Goal: Task Accomplishment & Management: Complete application form

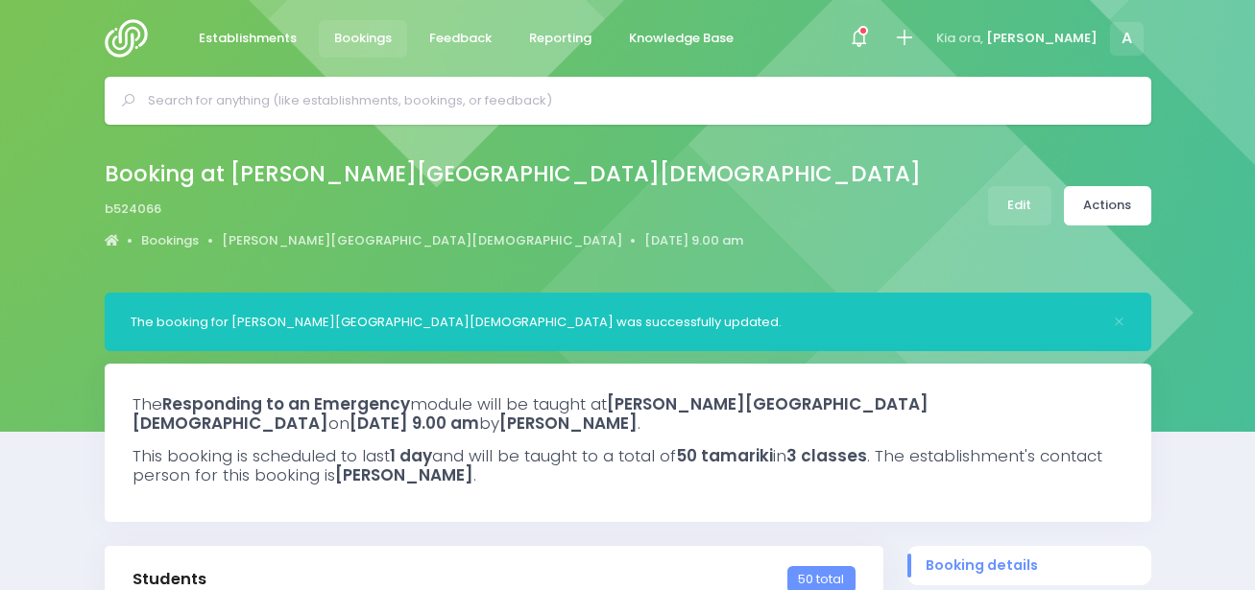
select select "5"
click at [915, 39] on icon at bounding box center [904, 38] width 22 height 22
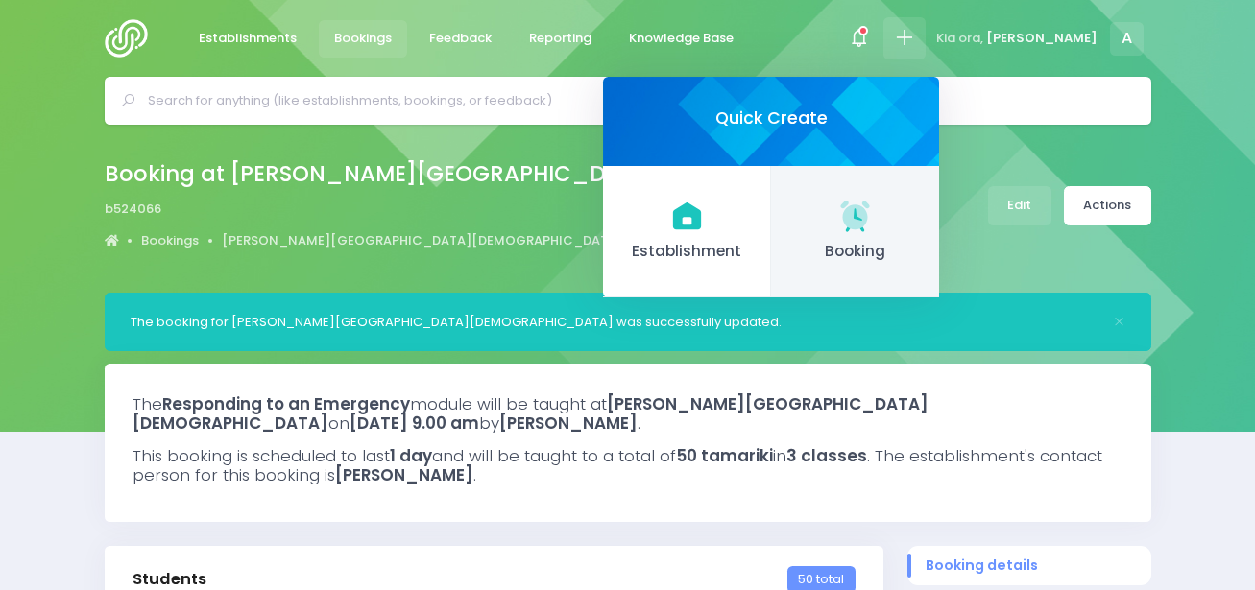
click at [924, 243] on span "Booking" at bounding box center [854, 252] width 137 height 22
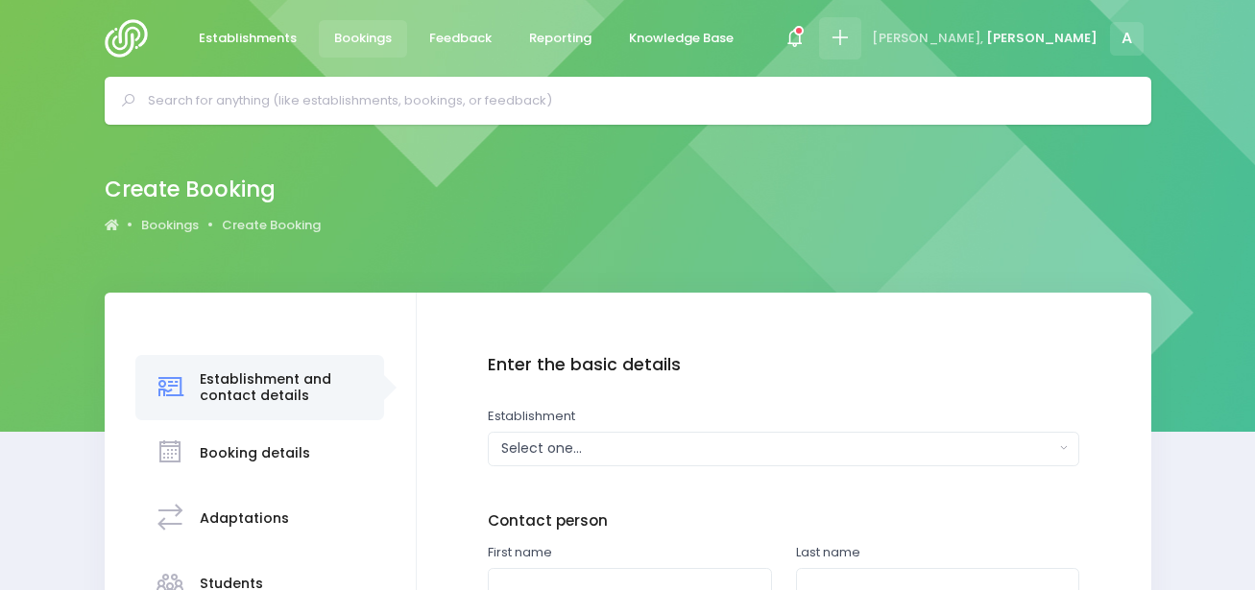
click at [851, 49] on icon at bounding box center [840, 38] width 22 height 22
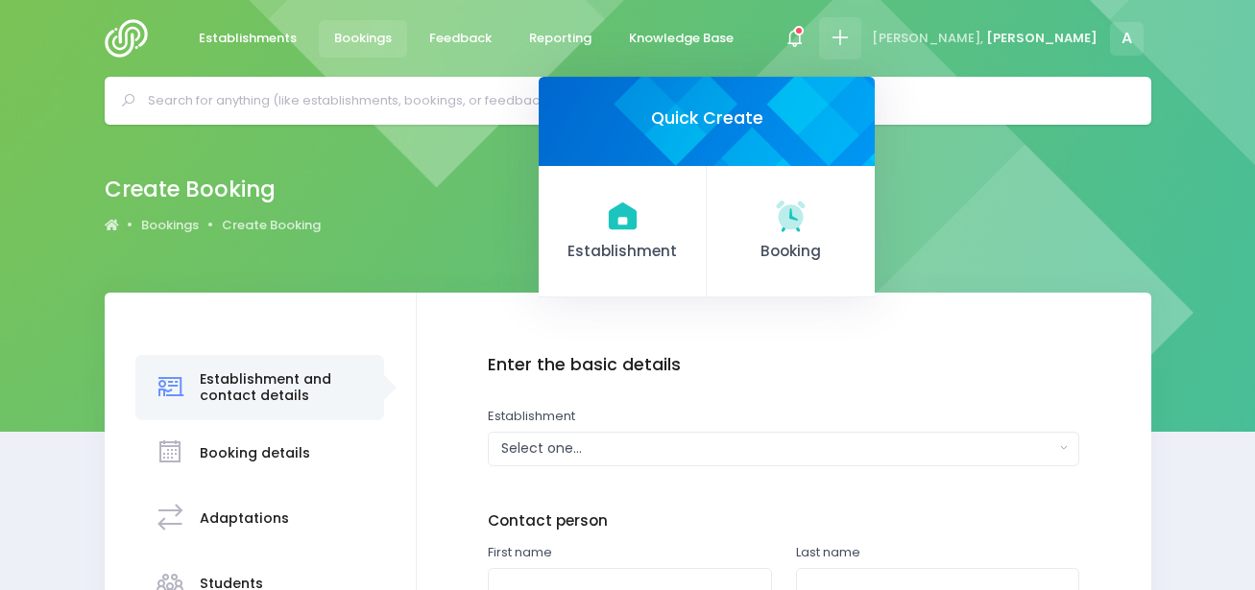
click at [875, 219] on link "Booking" at bounding box center [791, 232] width 168 height 132
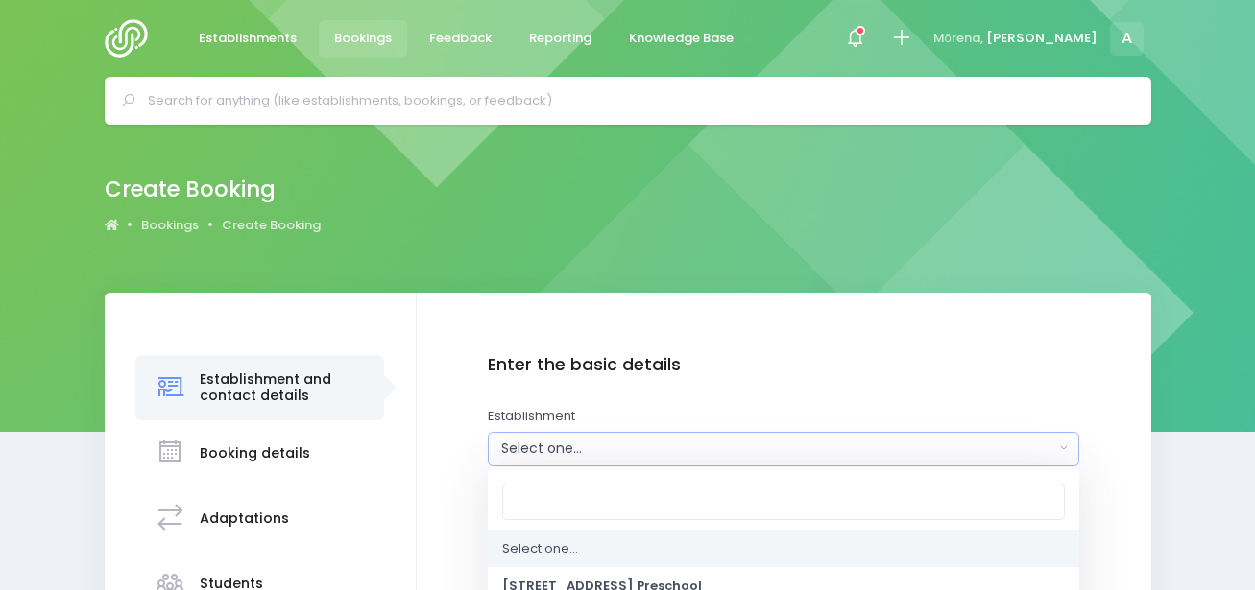
scroll to position [373, 0]
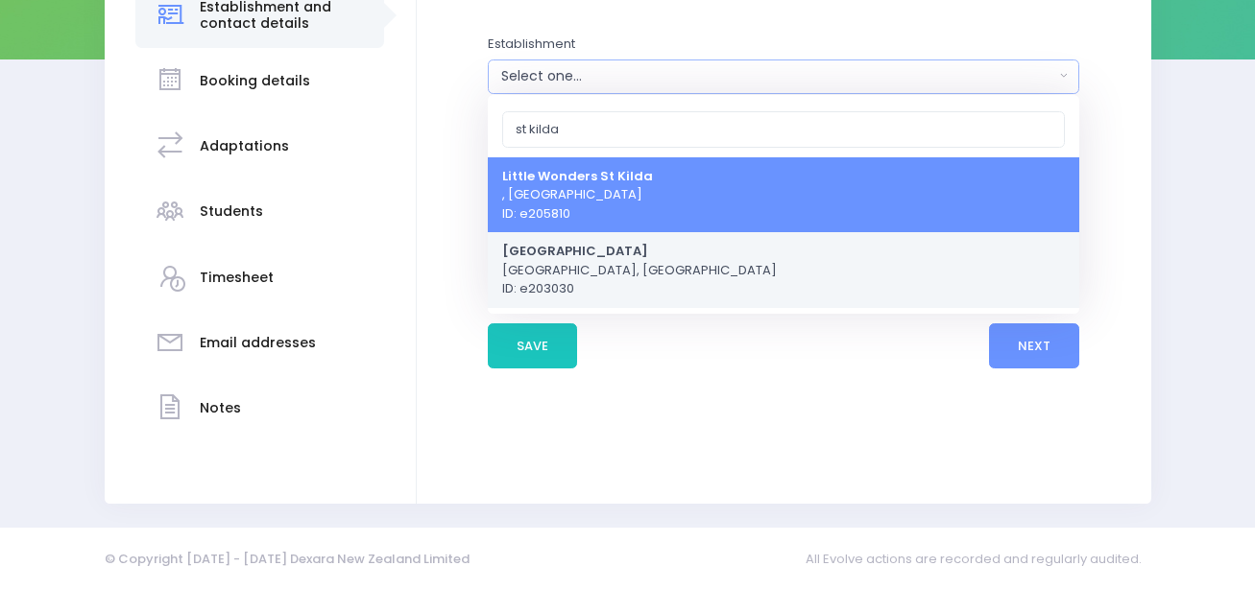
type input "st kilda"
click at [647, 266] on span "St Kilda Kindergarten Dunedin, South Island Region ID: e203030" at bounding box center [639, 270] width 275 height 57
select select "203030"
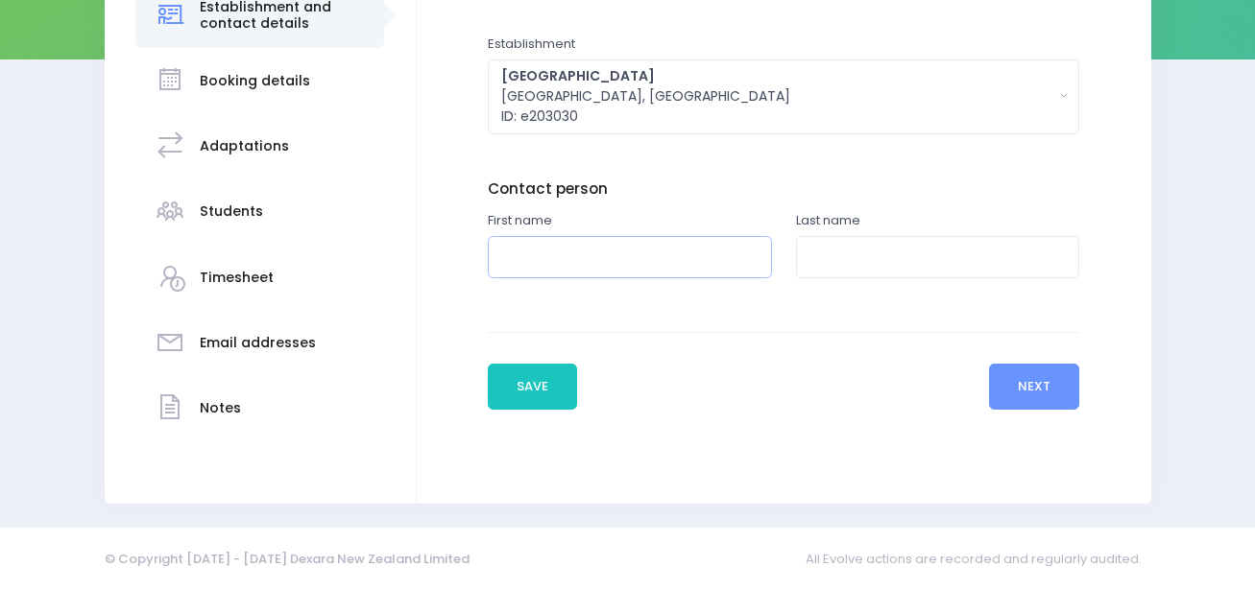
click at [647, 261] on input "text" at bounding box center [630, 257] width 284 height 43
type input "Jody"
click at [877, 277] on input "text" at bounding box center [938, 257] width 284 height 43
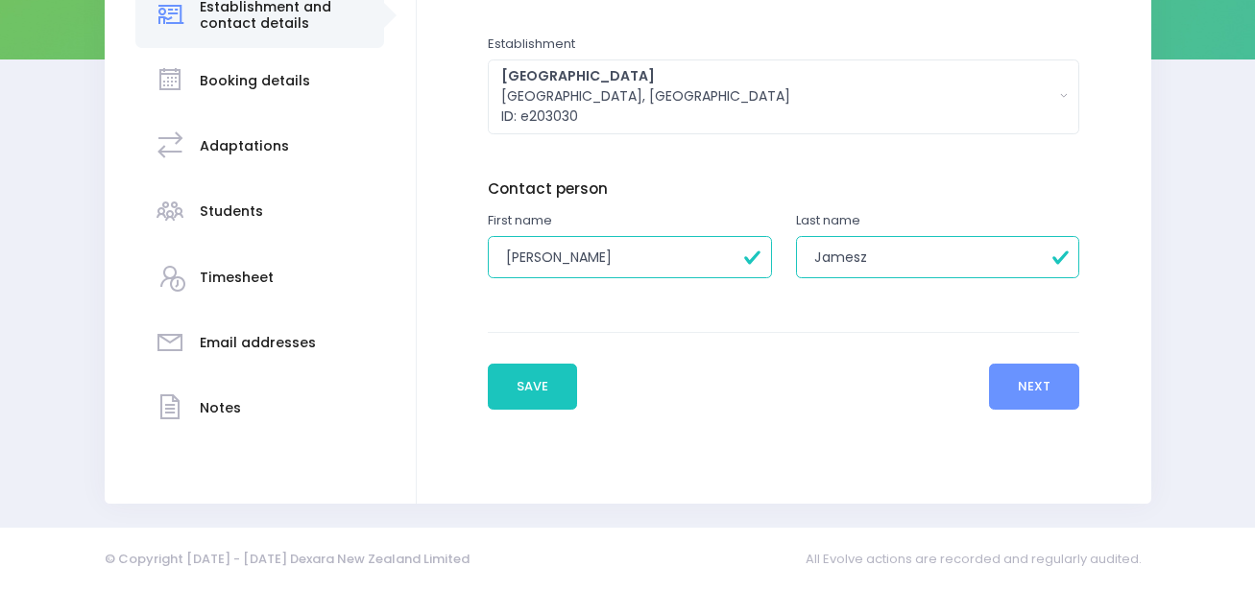
type input "James"
click at [1007, 386] on button "Next" at bounding box center [1034, 387] width 91 height 46
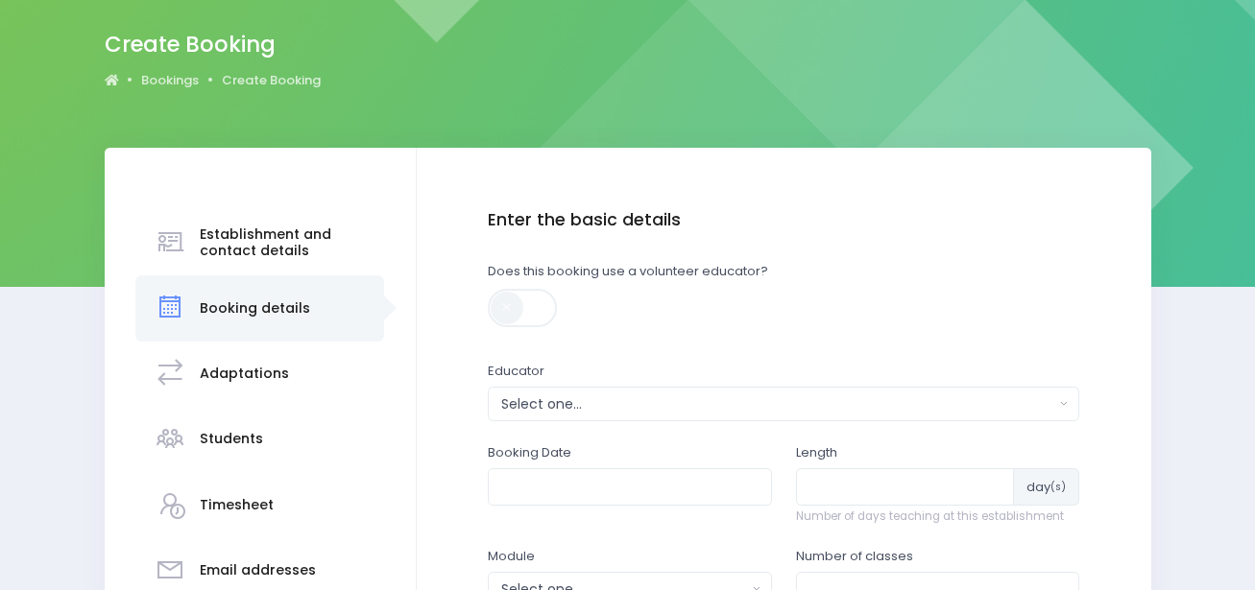
scroll to position [123, 0]
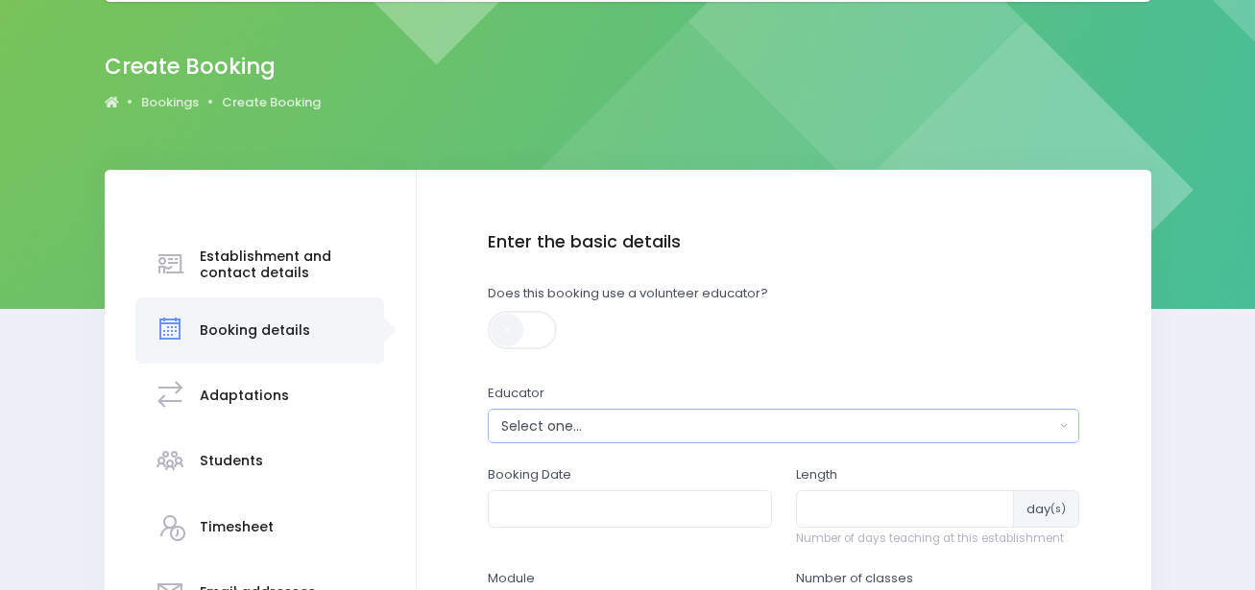
click at [668, 435] on div "Select one..." at bounding box center [777, 427] width 553 height 20
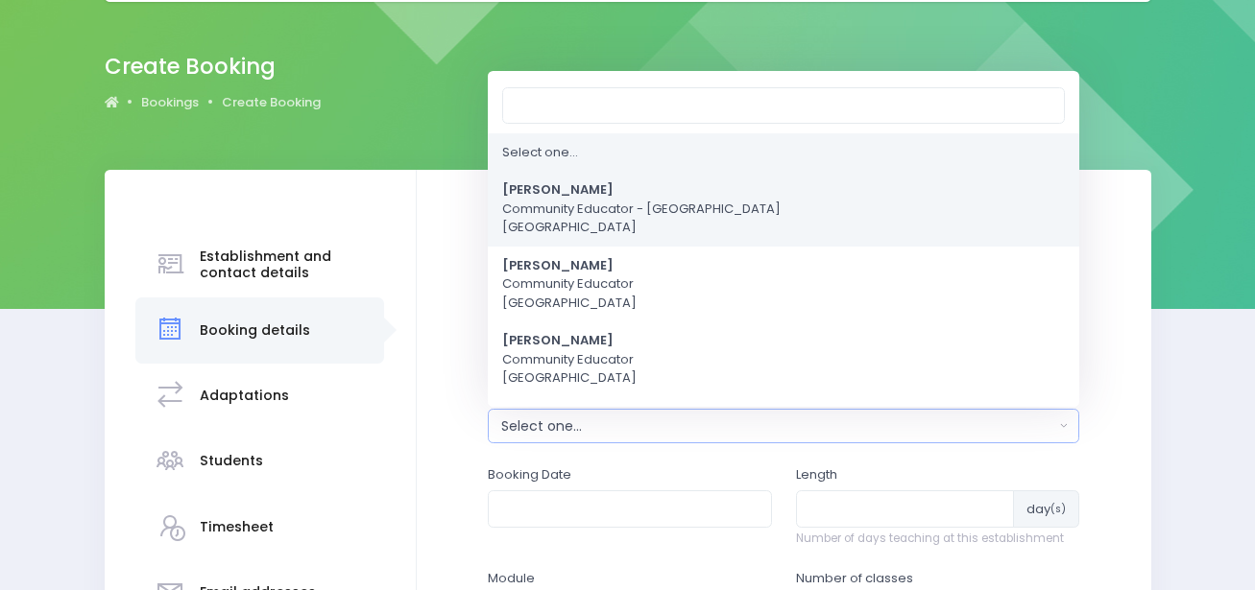
click at [591, 226] on span "Amy Lucas Community Educator - Coastal Otago South Island Region" at bounding box center [641, 209] width 278 height 57
select select "591445"
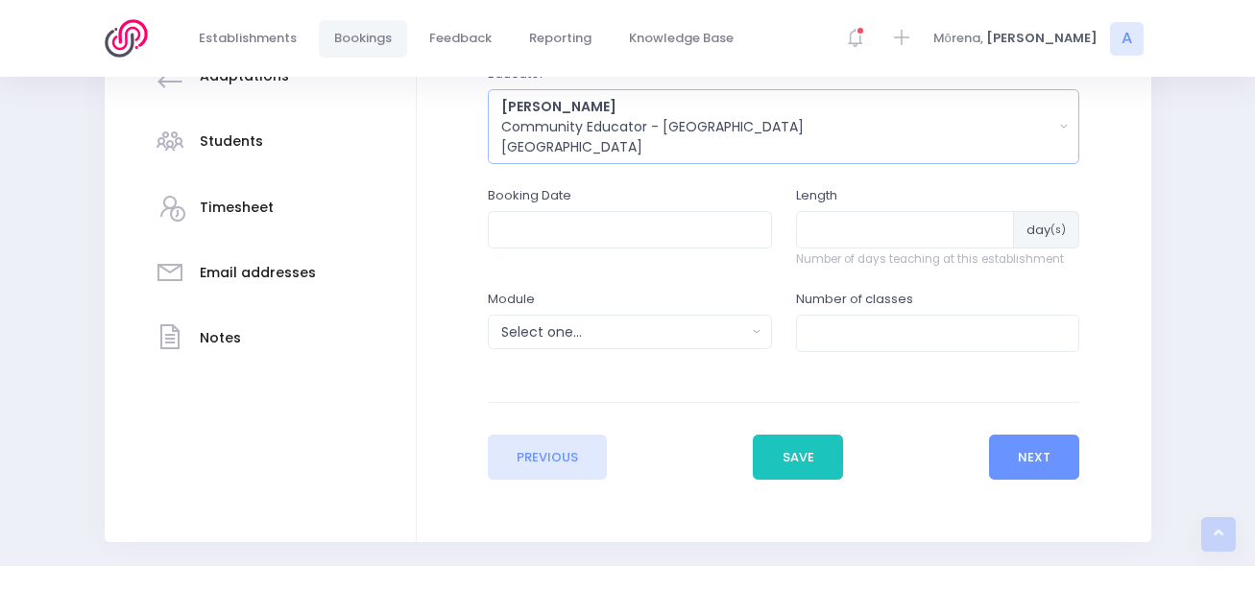
scroll to position [481, 0]
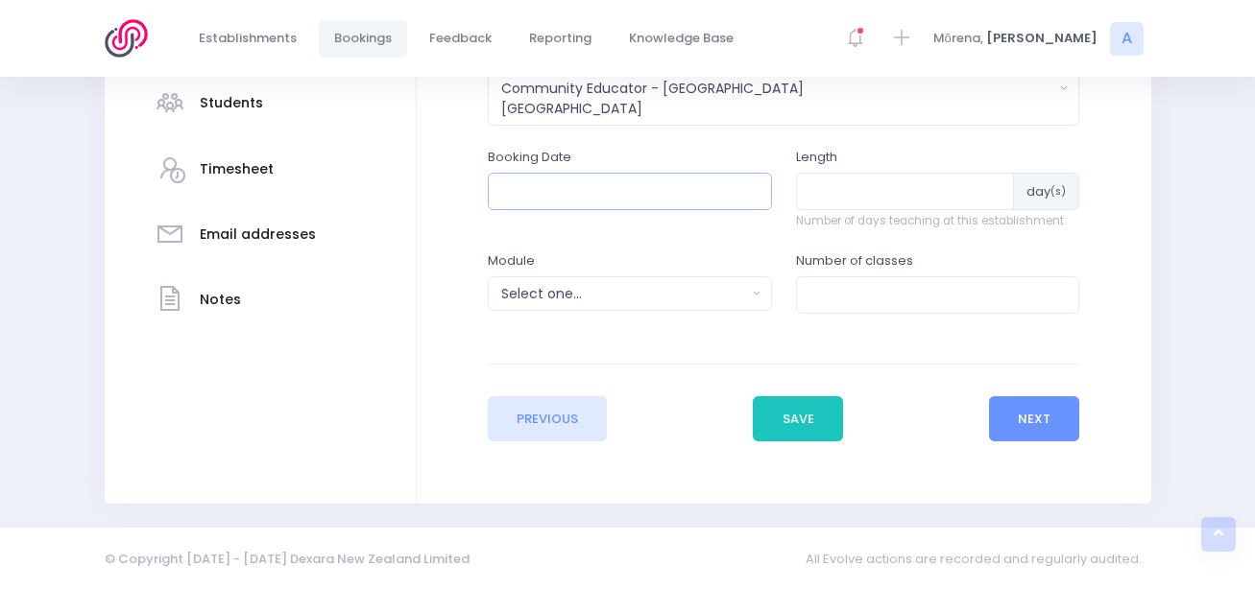
click at [629, 205] on input "text" at bounding box center [630, 191] width 284 height 36
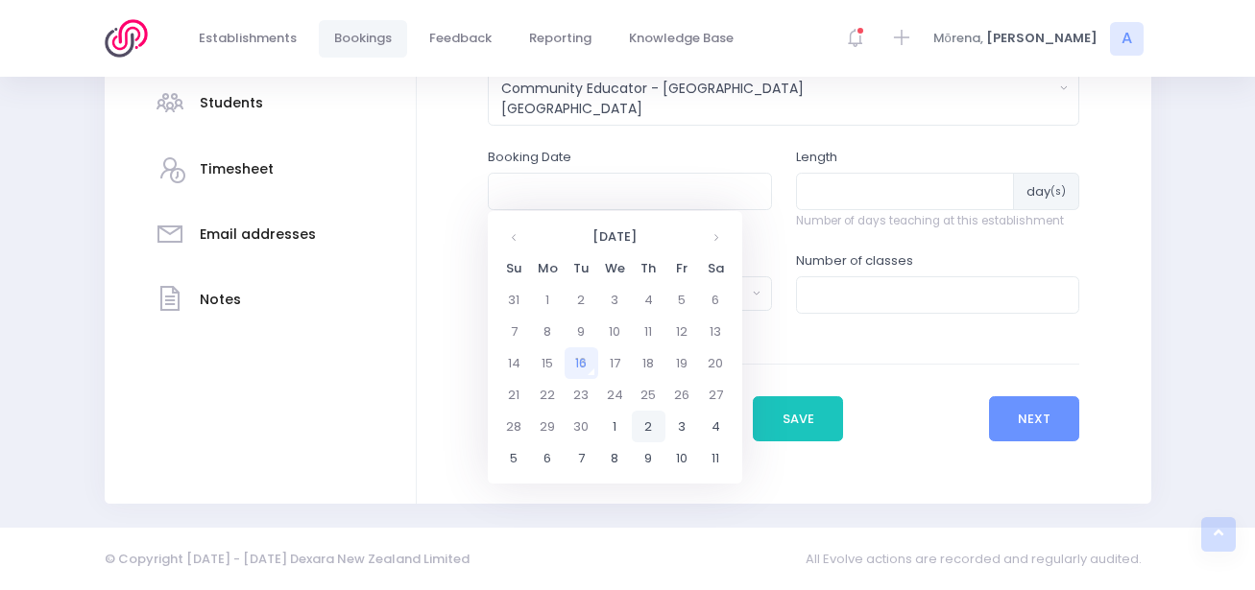
click at [646, 430] on td "2" at bounding box center [649, 427] width 34 height 32
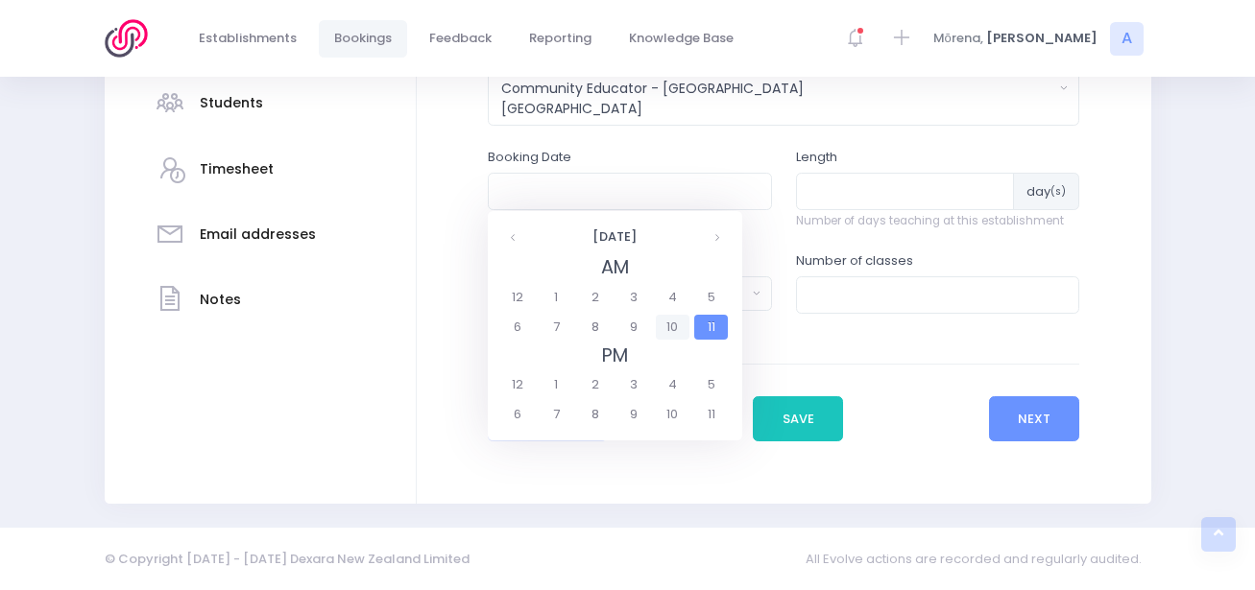
click at [666, 333] on span "10" at bounding box center [673, 327] width 34 height 25
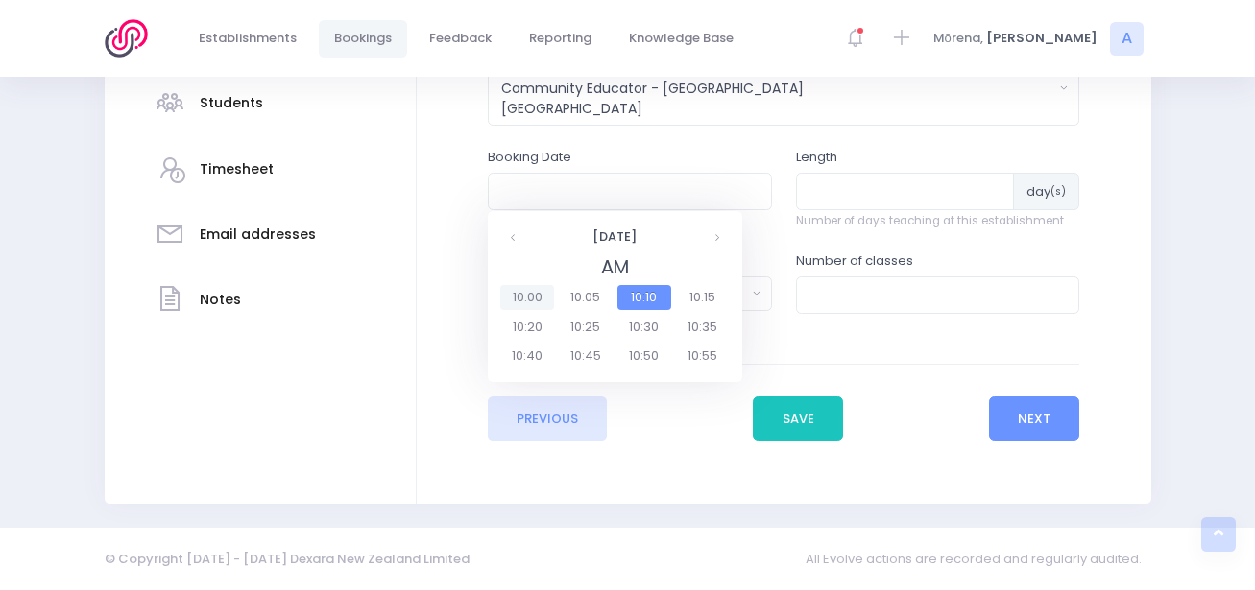
click at [543, 294] on span "10:00" at bounding box center [527, 297] width 54 height 25
type input "02/10/2025 10:00 AM"
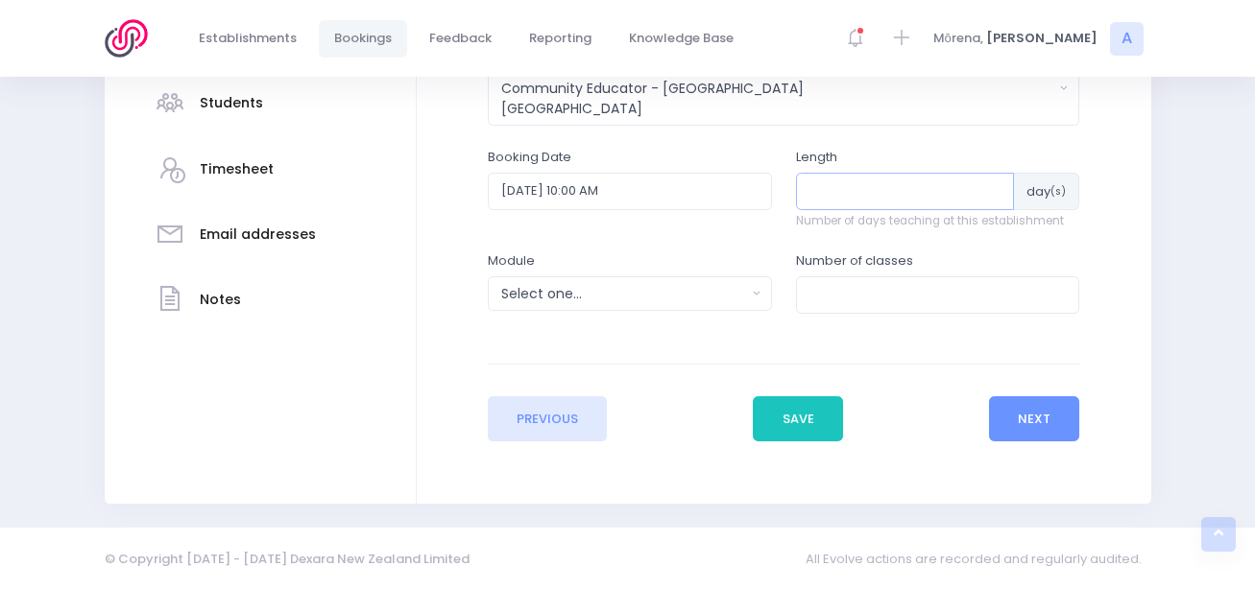
click at [910, 198] on input "number" at bounding box center [905, 191] width 219 height 36
type input "1"
click at [740, 311] on div "Module Select one... Clued up Camper Community Education Community Education - …" at bounding box center [629, 293] width 308 height 82
click at [740, 303] on div "Select one..." at bounding box center [623, 294] width 245 height 20
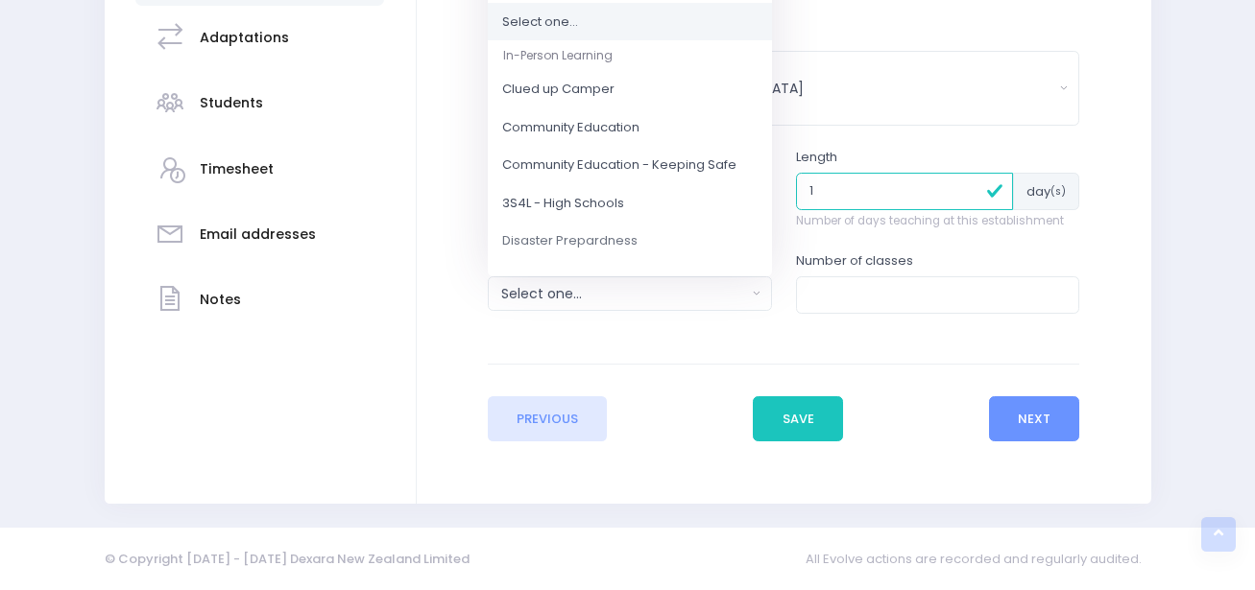
scroll to position [160, 0]
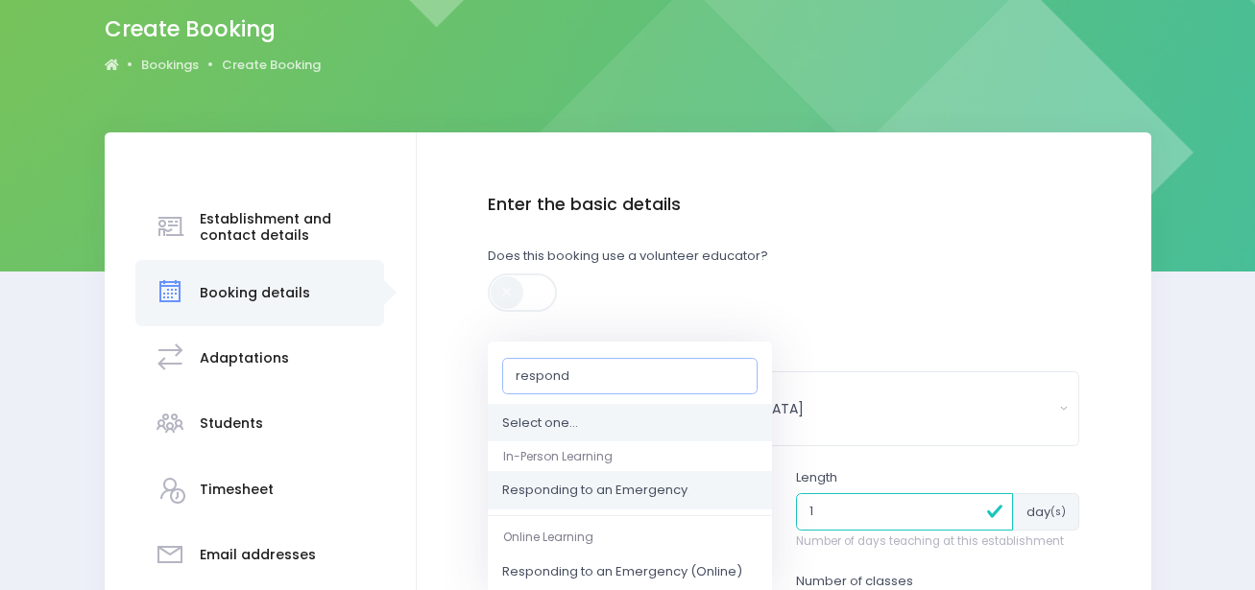
type input "respond"
click at [587, 496] on span "Responding to an Emergency" at bounding box center [594, 491] width 185 height 19
select select "Responding to an Emergency"
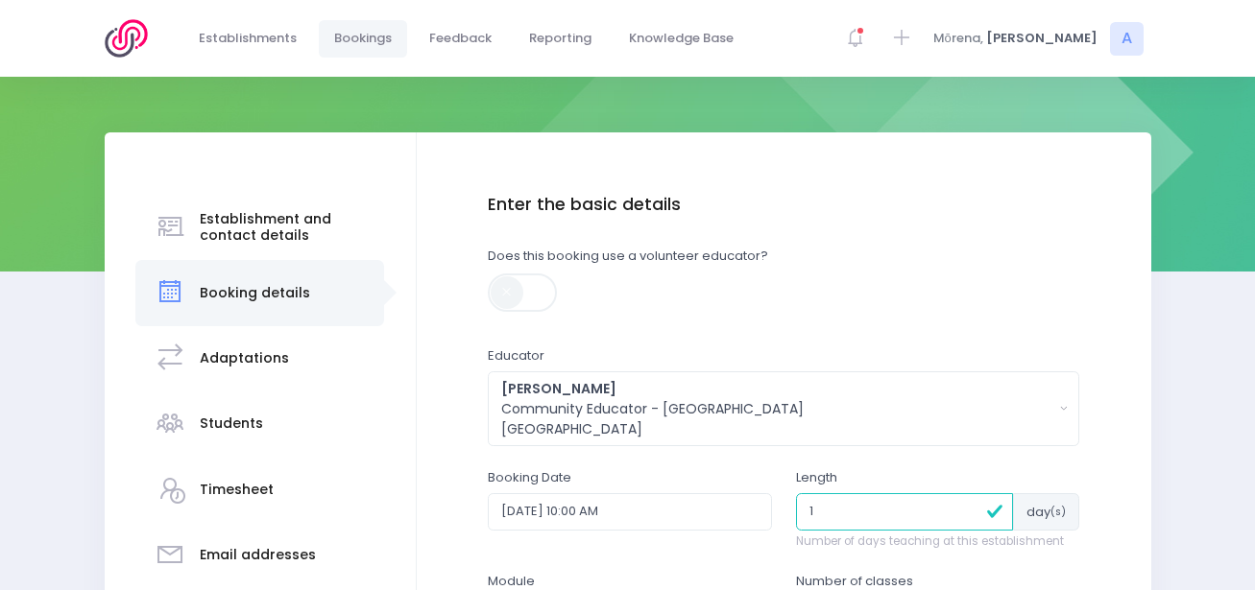
scroll to position [480, 0]
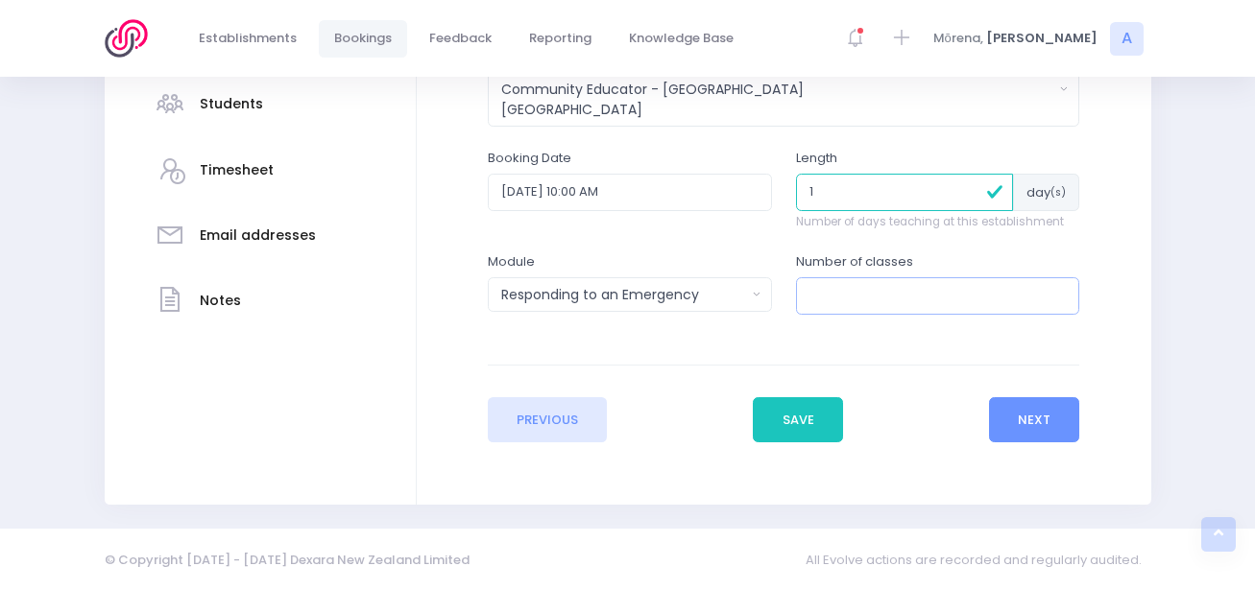
click at [896, 283] on input "number" at bounding box center [938, 295] width 284 height 36
type input "1"
click at [1044, 434] on button "Next" at bounding box center [1034, 420] width 91 height 46
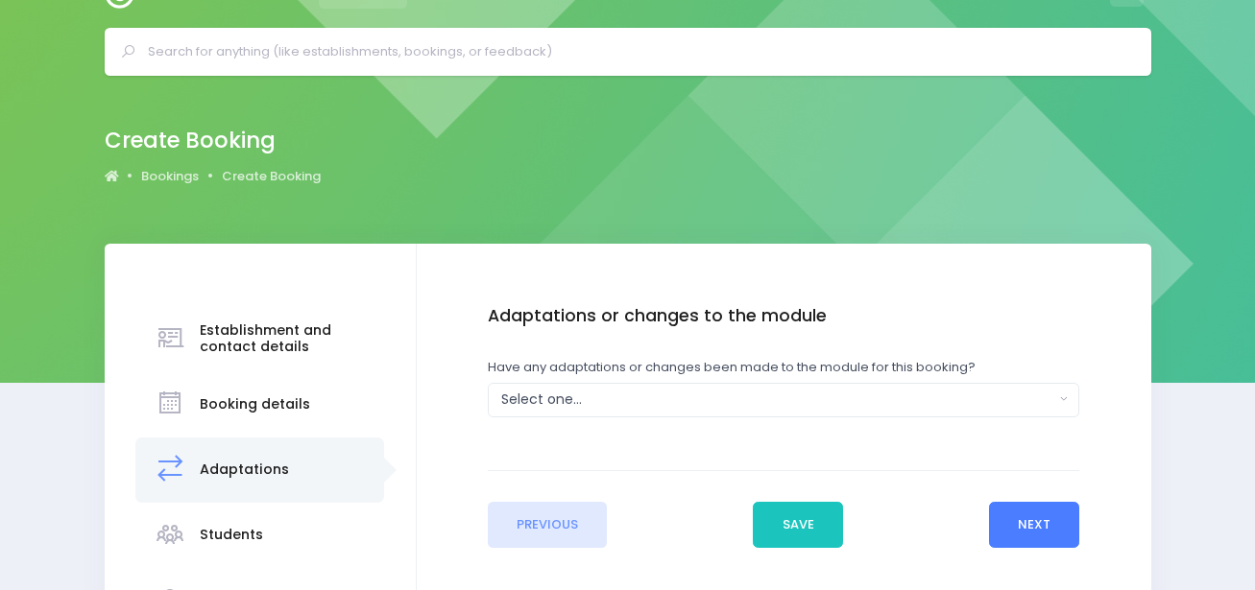
scroll to position [142, 0]
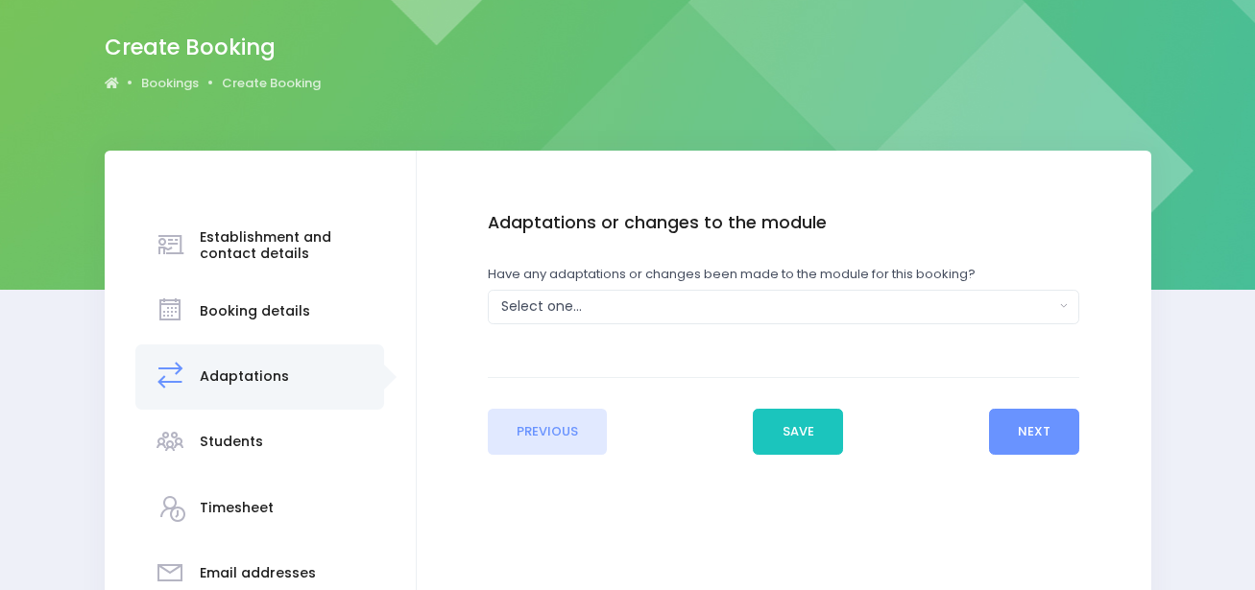
click at [622, 325] on div "Adaptations or changes to the module Have any adaptations or changes been made …" at bounding box center [783, 287] width 591 height 149
click at [620, 311] on div "Select one..." at bounding box center [777, 307] width 553 height 20
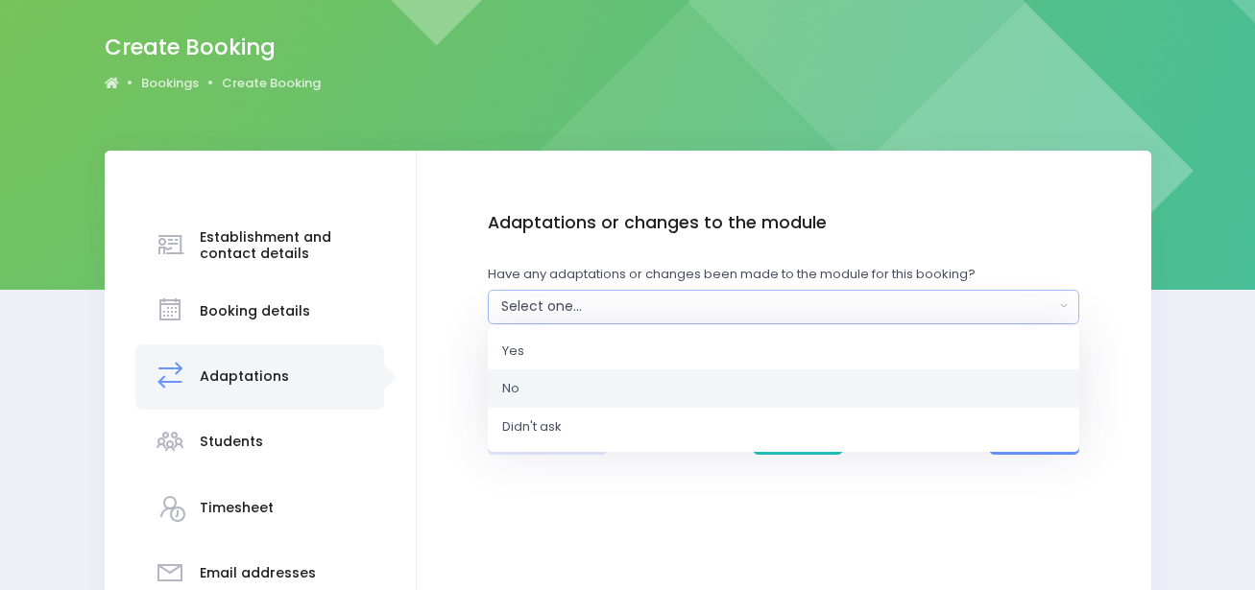
click at [574, 391] on link "No" at bounding box center [783, 389] width 591 height 38
select select "No"
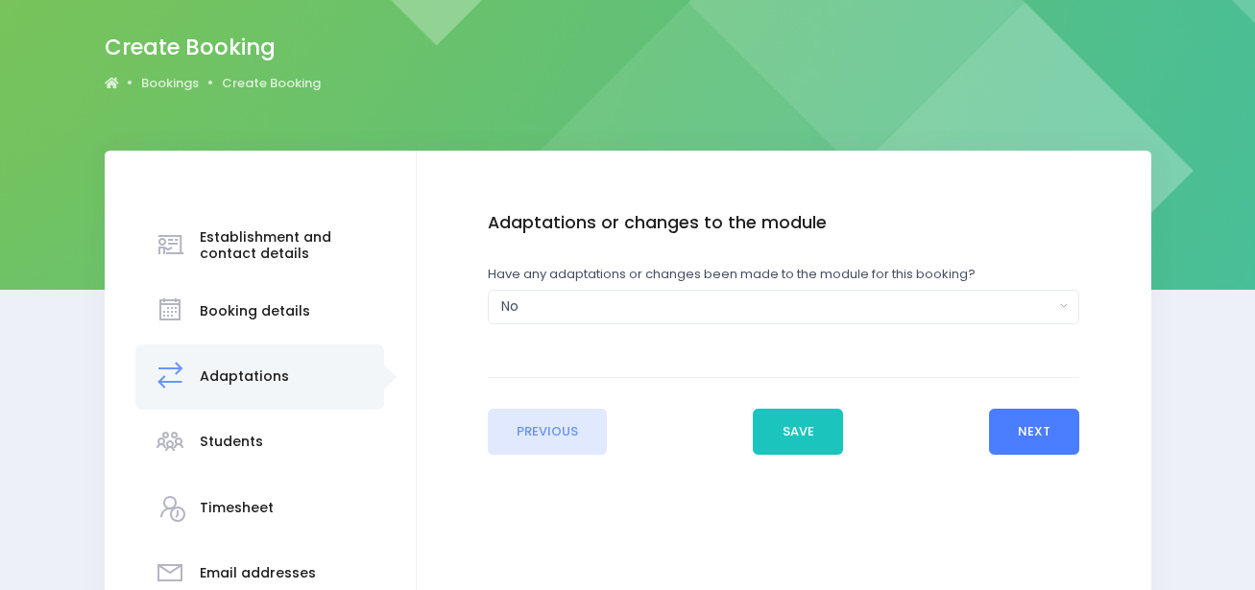
click at [1037, 414] on button "Next" at bounding box center [1034, 432] width 91 height 46
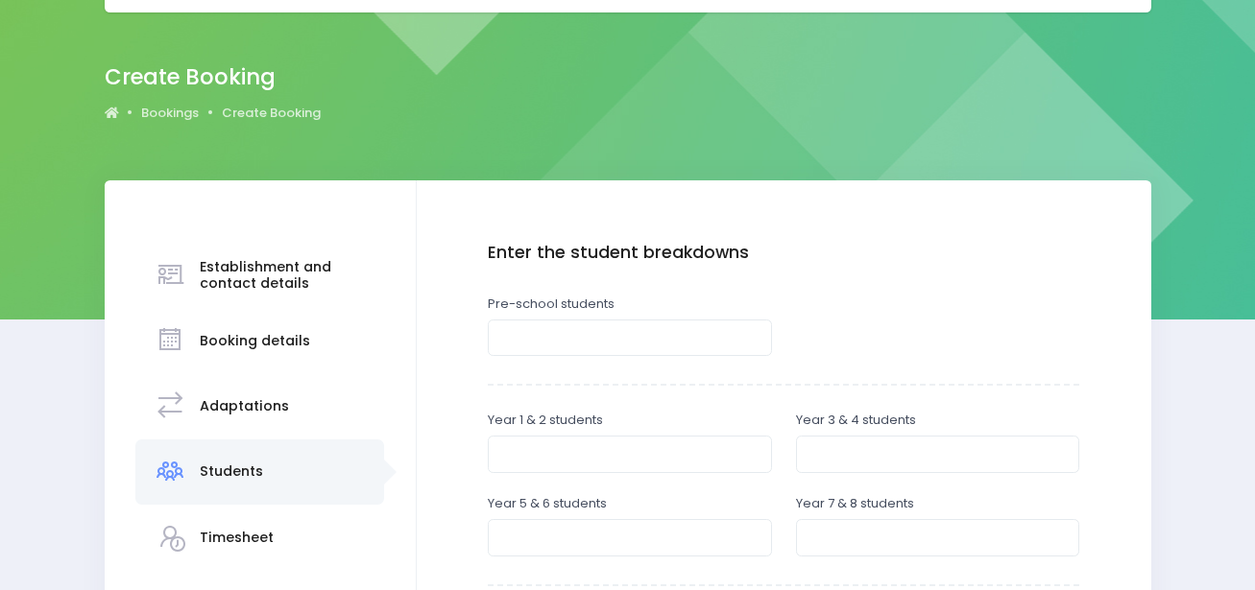
scroll to position [119, 0]
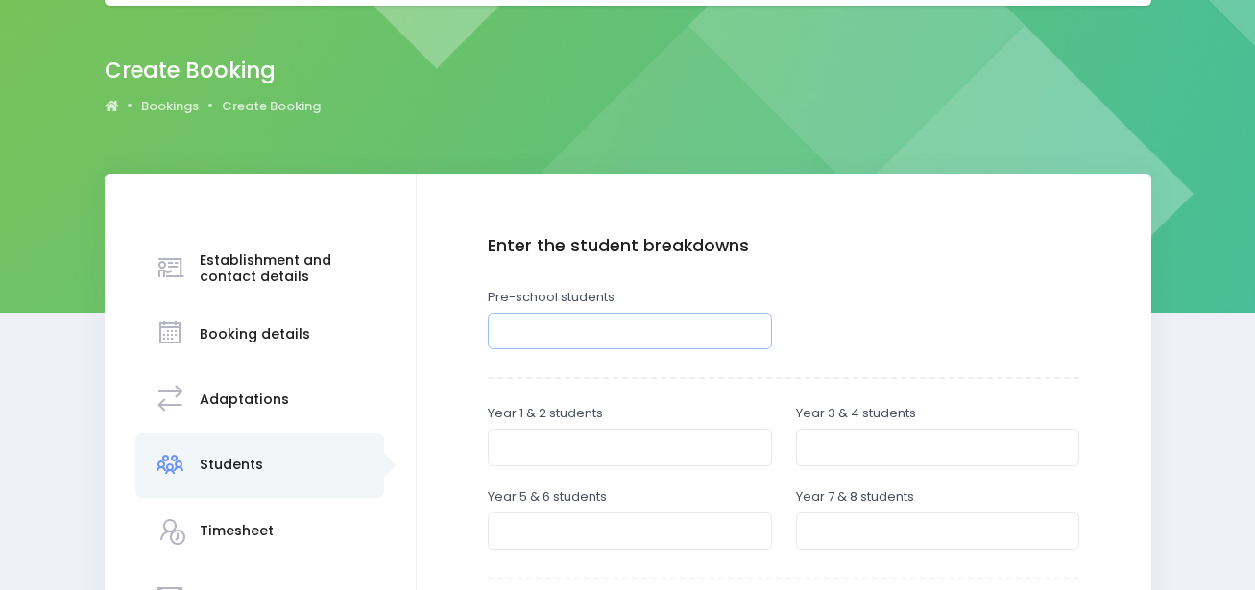
click at [608, 333] on input "number" at bounding box center [630, 331] width 284 height 36
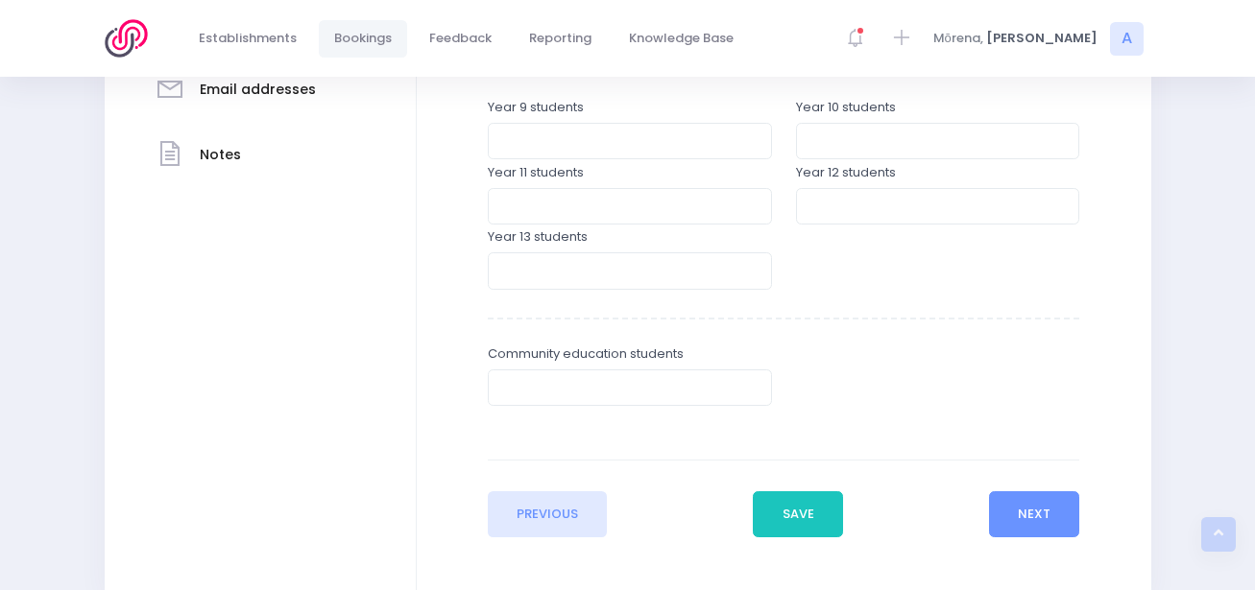
scroll to position [635, 0]
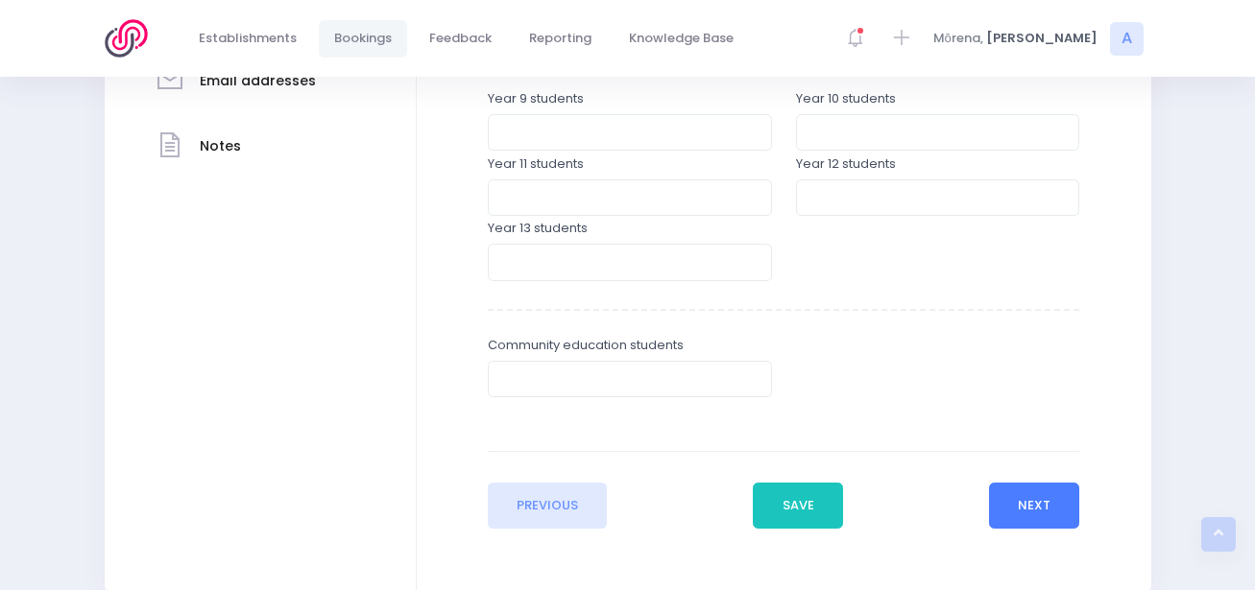
type input "30"
click at [1024, 494] on button "Next" at bounding box center [1034, 506] width 91 height 46
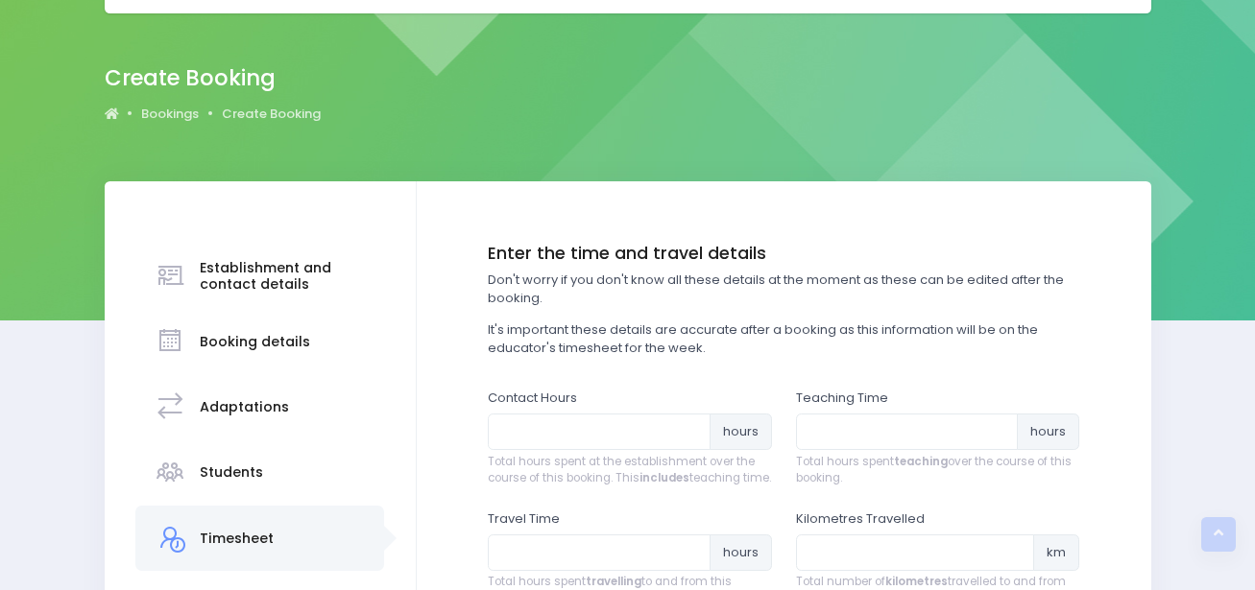
scroll to position [0, 0]
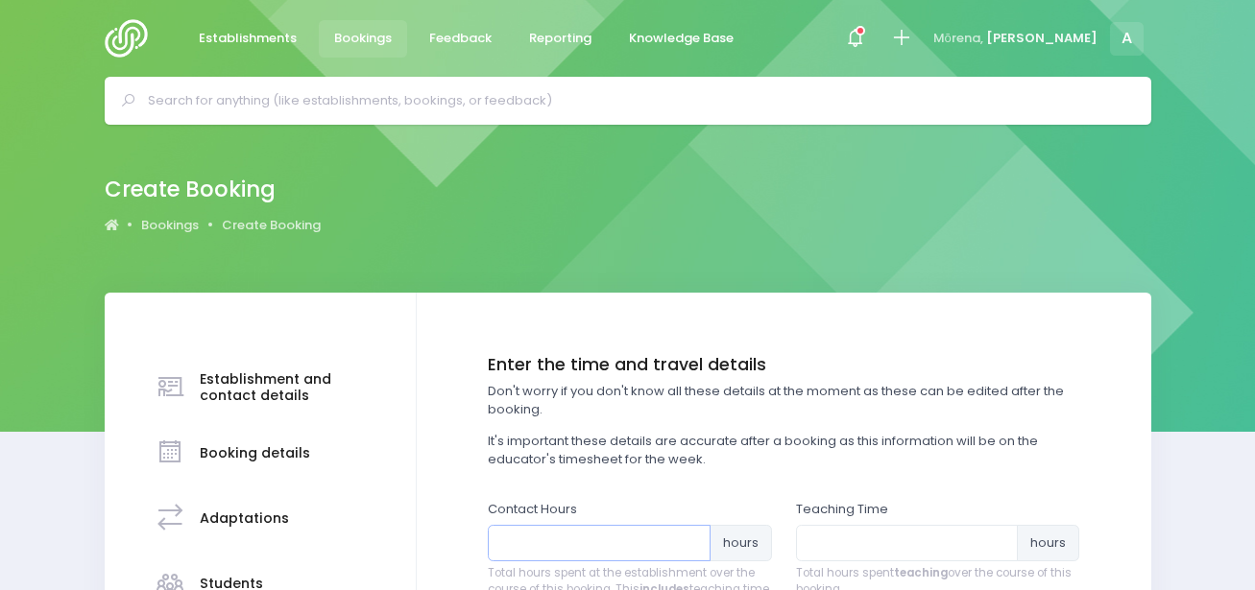
click at [542, 533] on input "number" at bounding box center [599, 543] width 223 height 36
type input "1"
click at [831, 551] on input "number" at bounding box center [907, 543] width 223 height 36
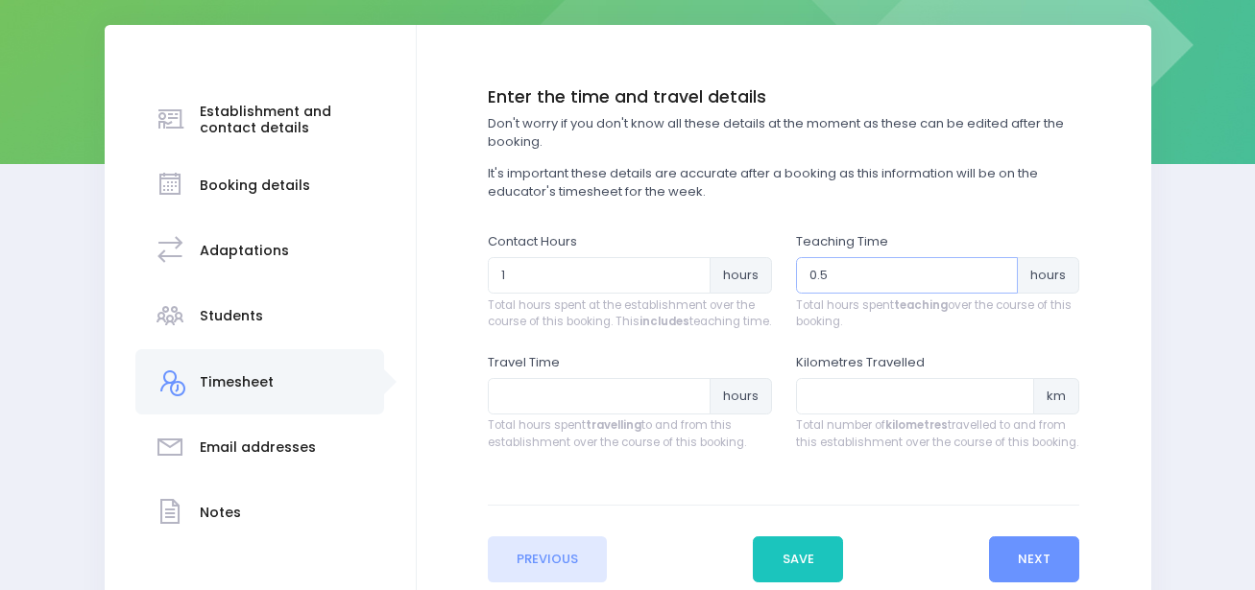
scroll to position [269, 0]
type input "0.5"
click at [572, 414] on input "number" at bounding box center [599, 395] width 223 height 36
type input "0.5"
click at [805, 413] on input "number" at bounding box center [915, 395] width 239 height 36
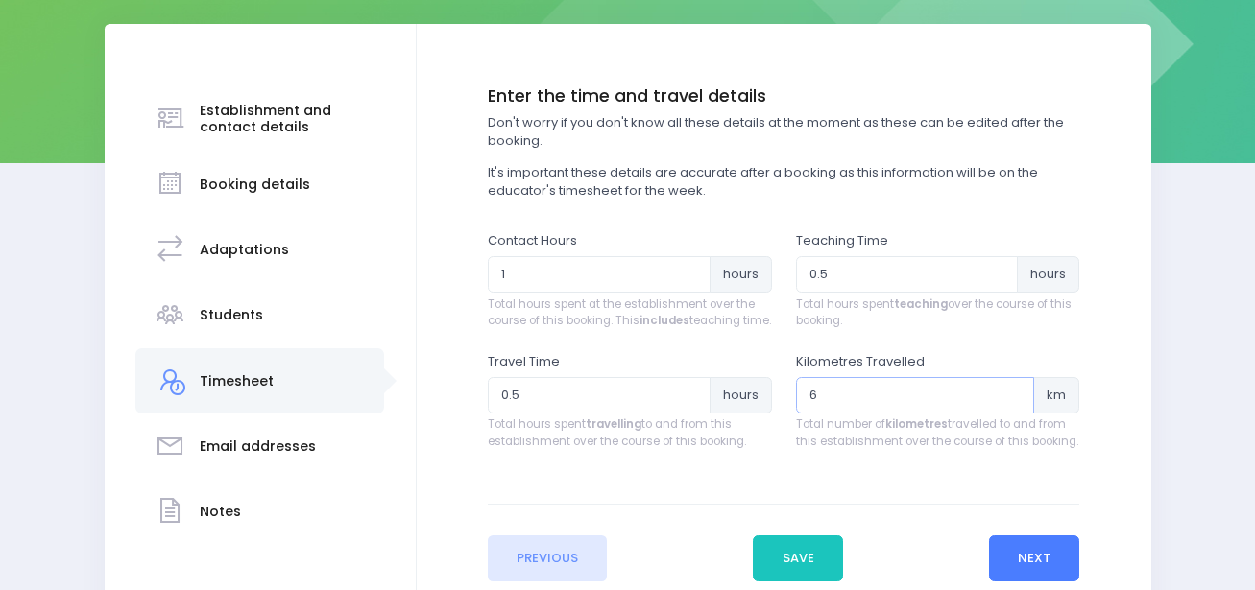
type input "6"
click at [1001, 560] on button "Next" at bounding box center [1034, 559] width 91 height 46
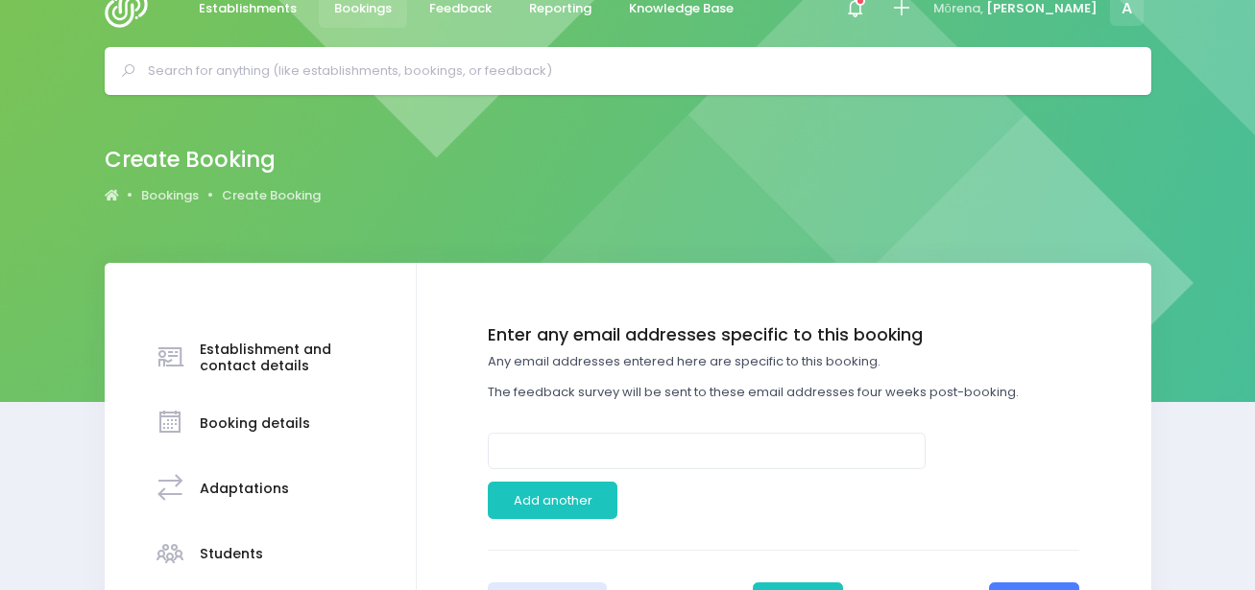
scroll to position [0, 0]
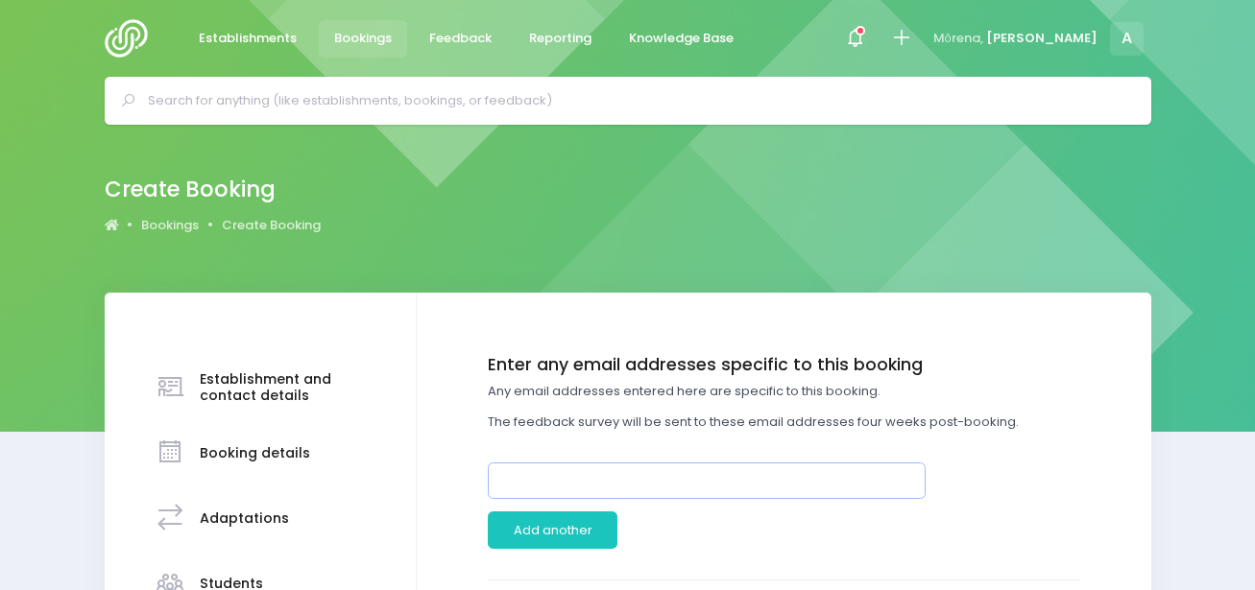
click at [589, 495] on input "email" at bounding box center [707, 481] width 438 height 36
type input "stkilda@dk.org.nz"
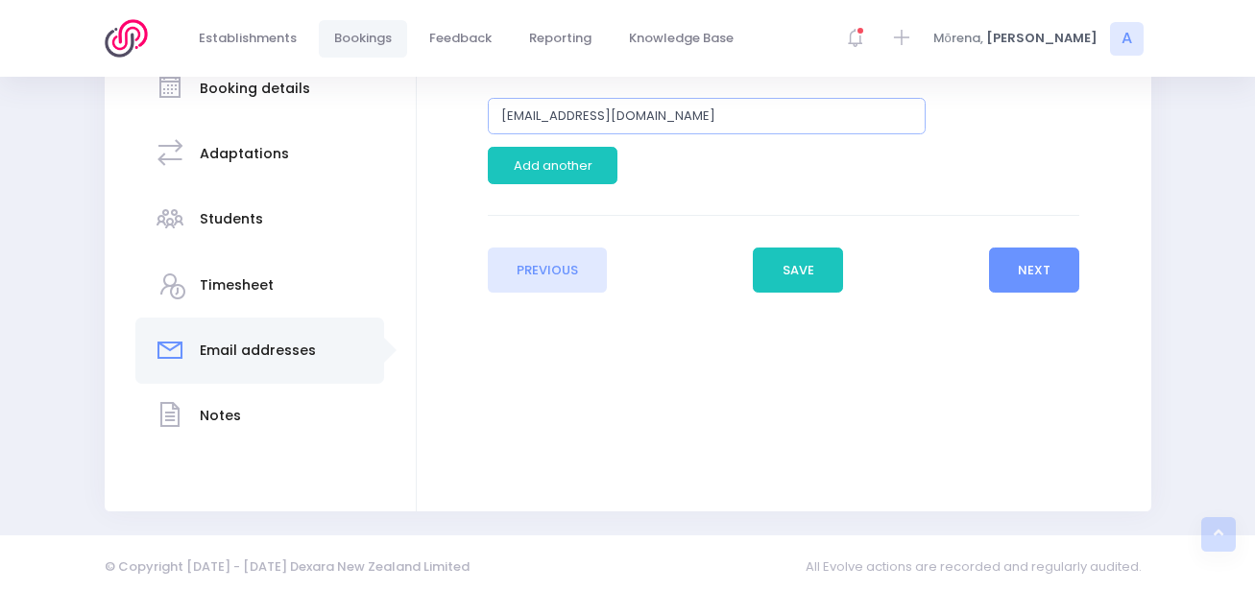
scroll to position [373, 0]
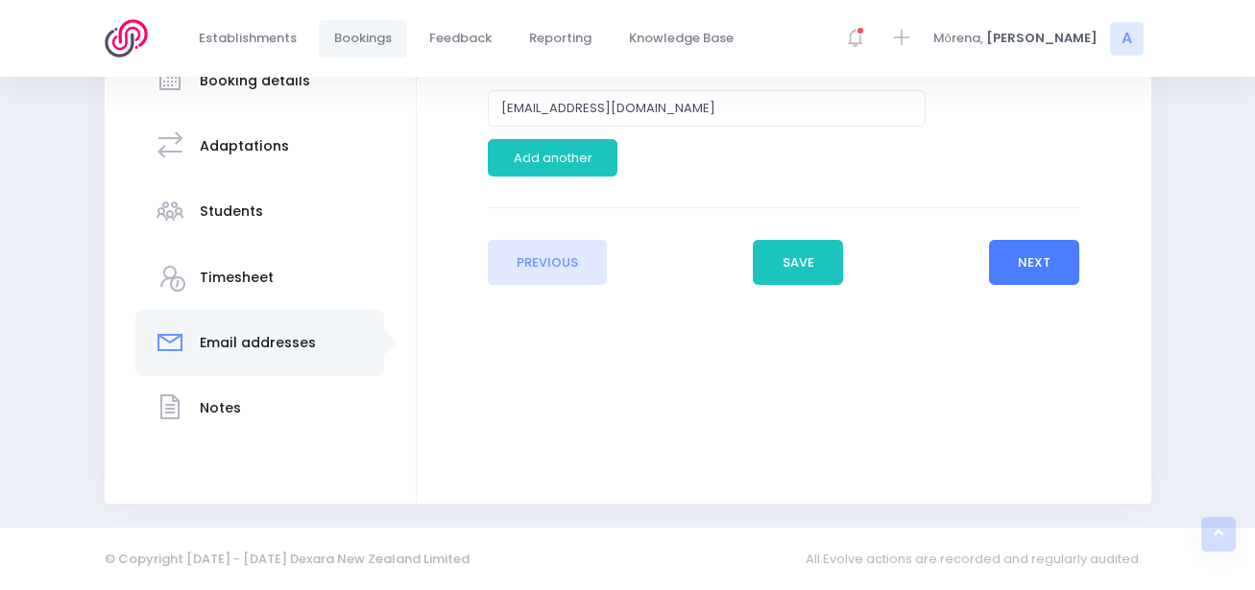
click at [1065, 260] on button "Next" at bounding box center [1034, 263] width 91 height 46
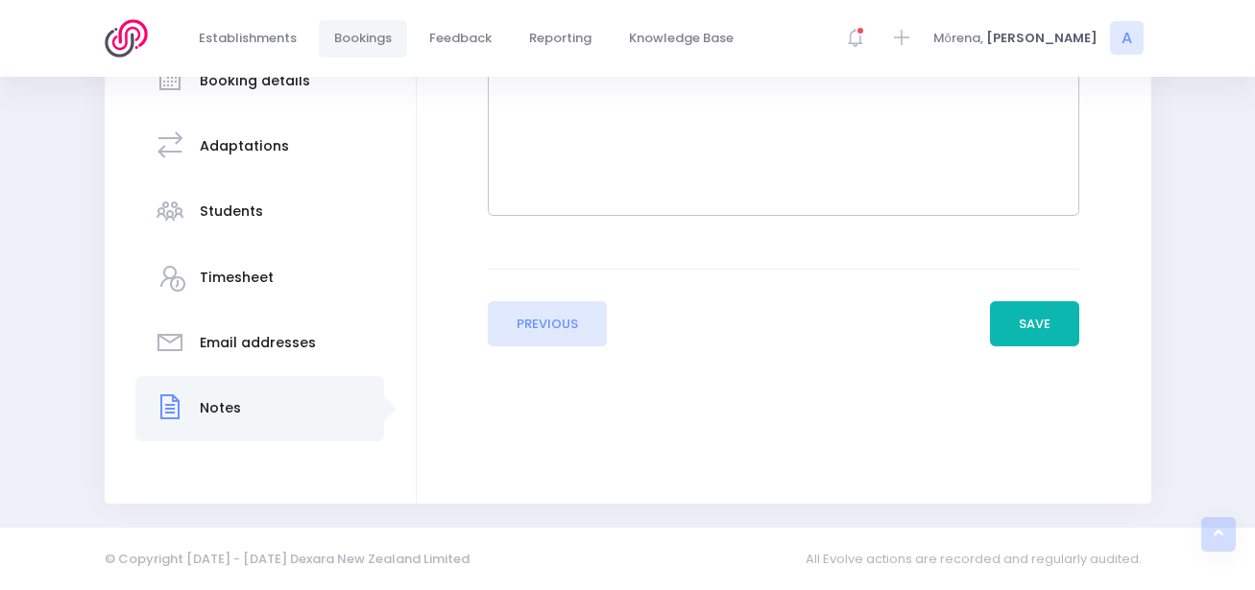
click at [1073, 322] on button "Save" at bounding box center [1035, 324] width 90 height 46
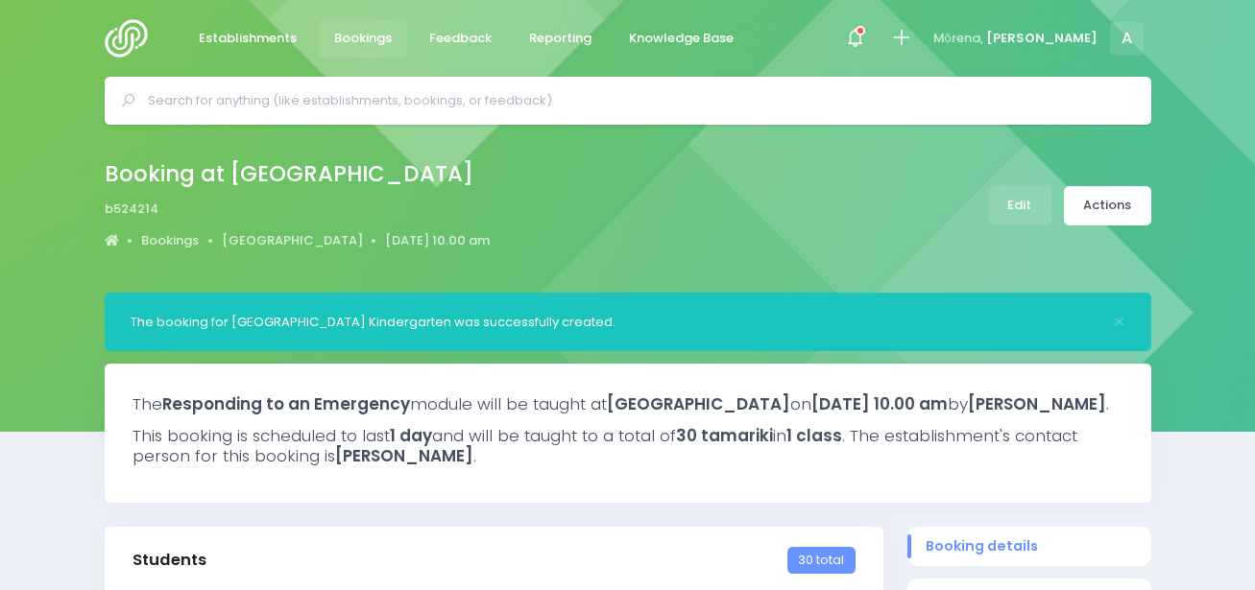
select select "5"
click at [117, 26] on img at bounding box center [132, 38] width 55 height 38
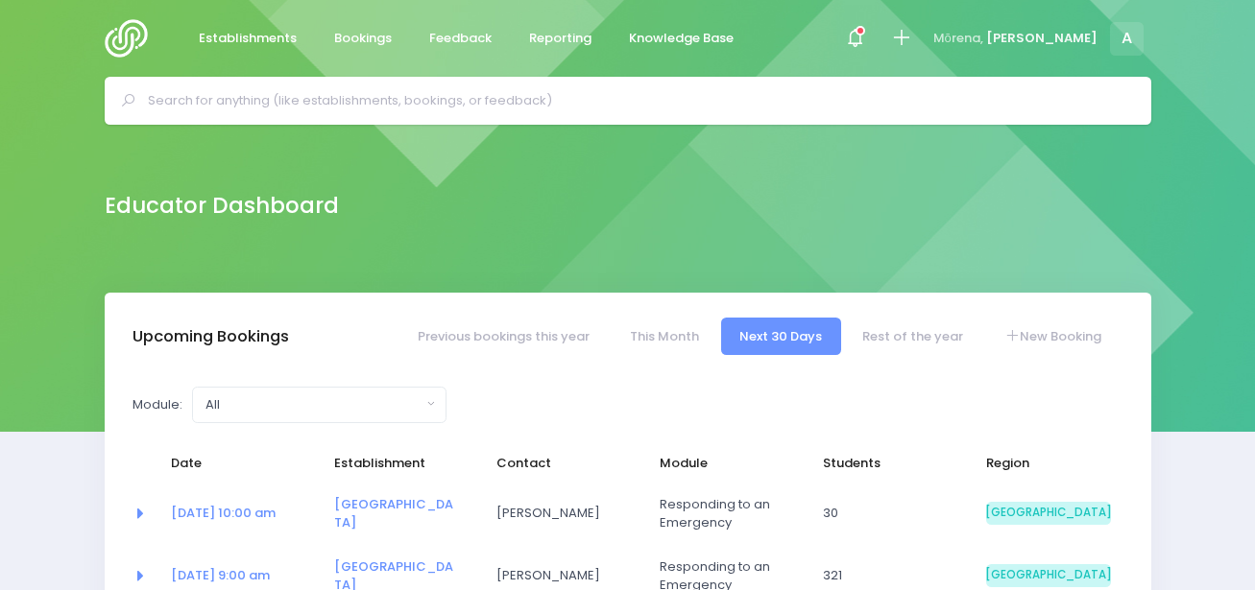
select select "5"
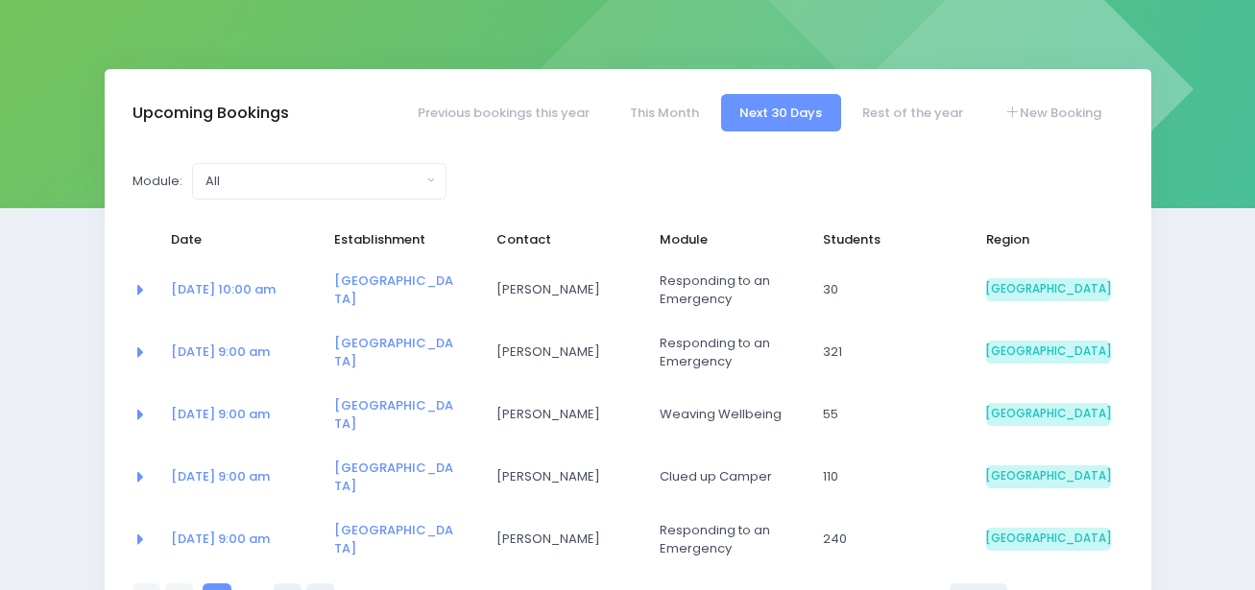
scroll to position [209, 0]
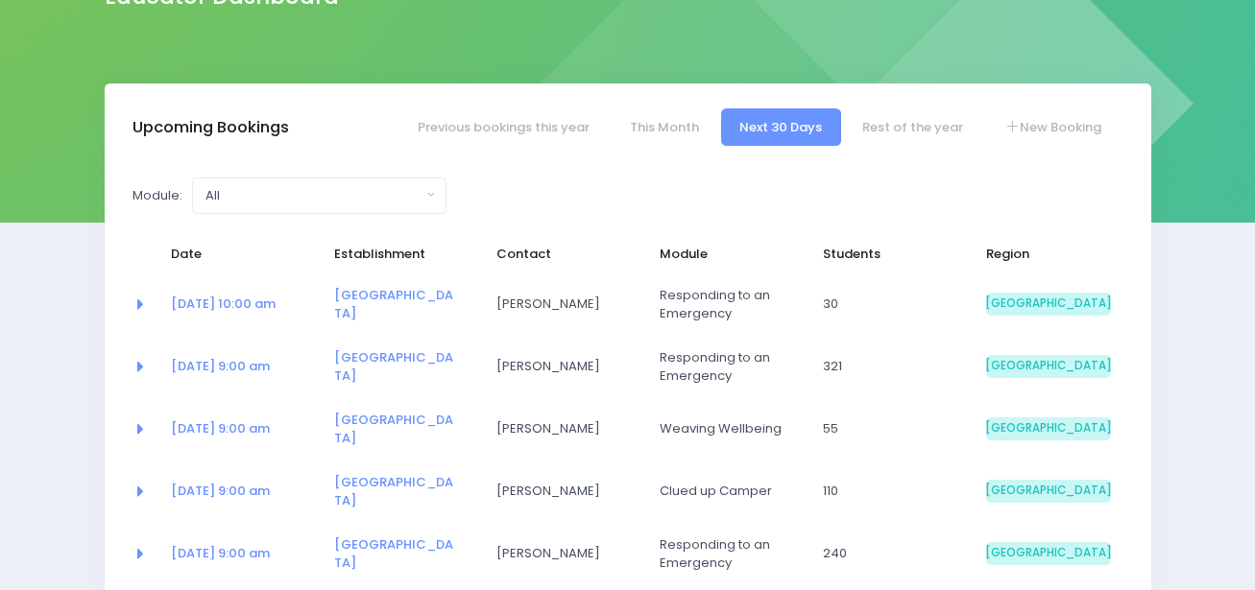
click at [494, 320] on td "[PERSON_NAME]" at bounding box center [565, 305] width 163 height 62
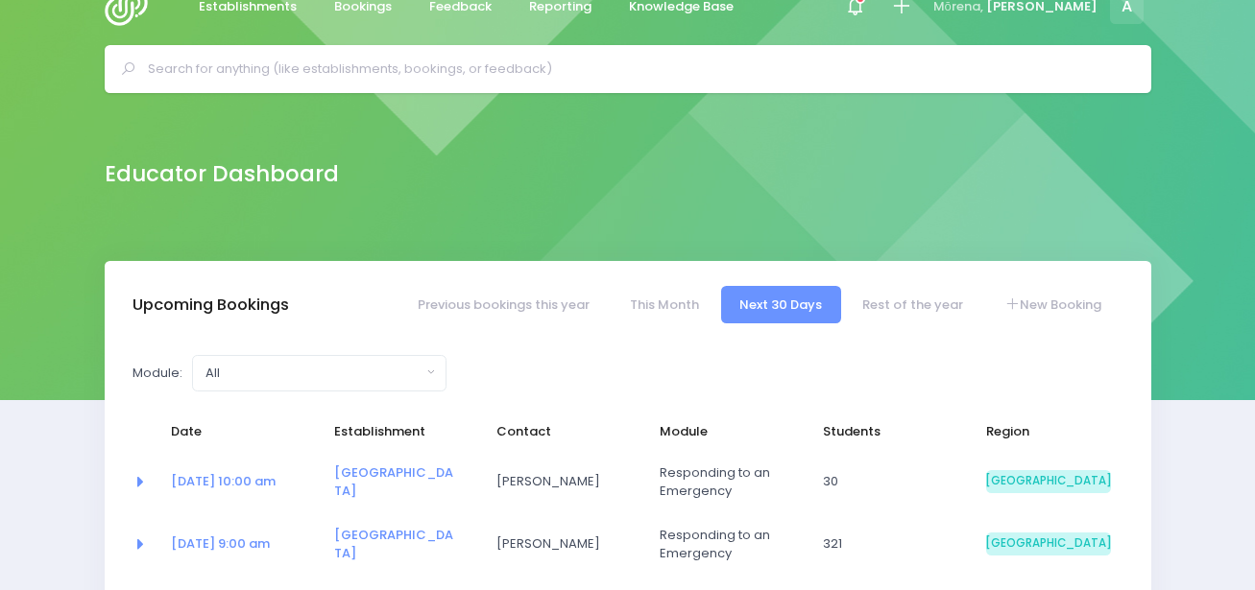
scroll to position [14, 0]
